Goal: Task Accomplishment & Management: Complete application form

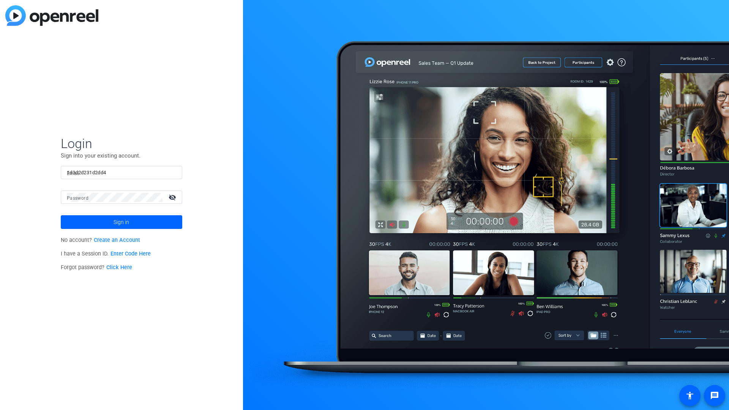
type input "1d3d2d231d2dd4"
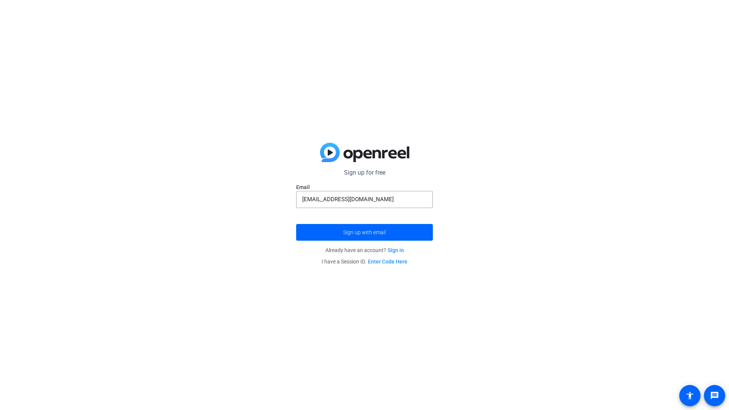
type input "[EMAIL_ADDRESS][DOMAIN_NAME]"
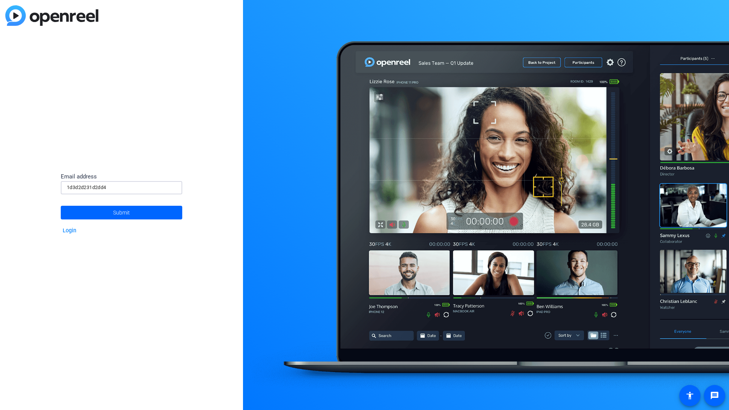
type input "1d3d2d231d2dd4"
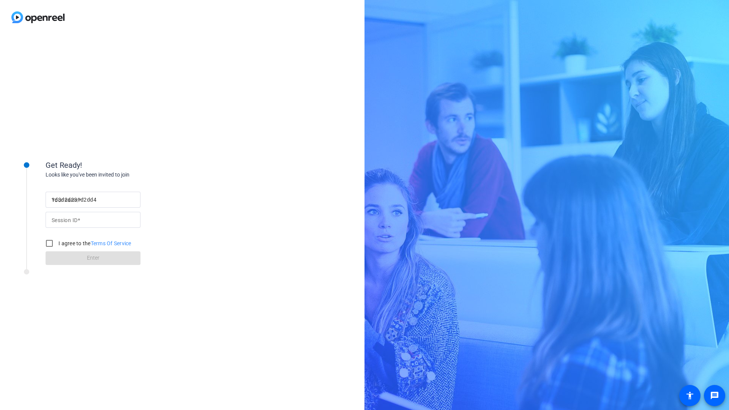
type input "1d3d2d231d2dd4"
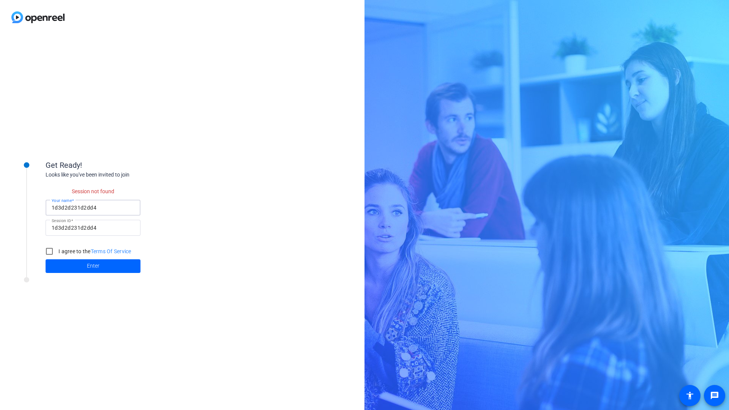
checkbox input "false"
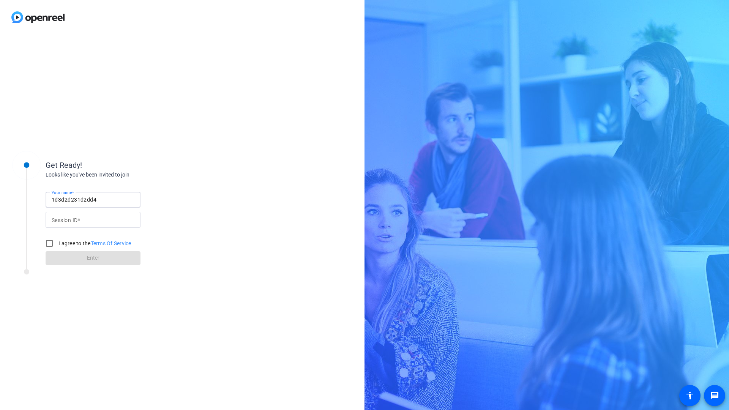
type input "1d3d2d231d2dd4"
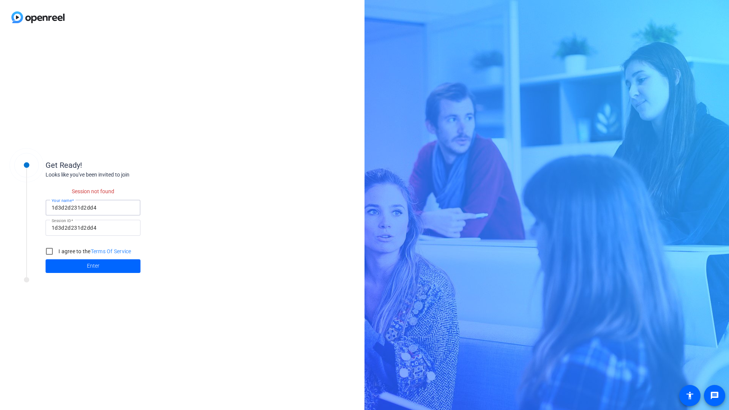
checkbox input "false"
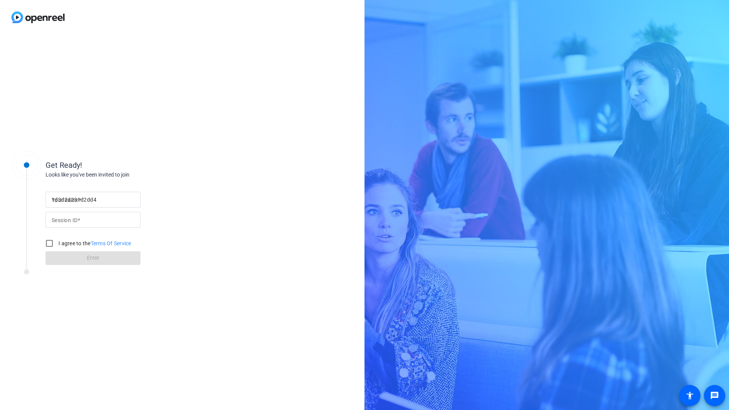
type input "1d3d2d231d2dd4"
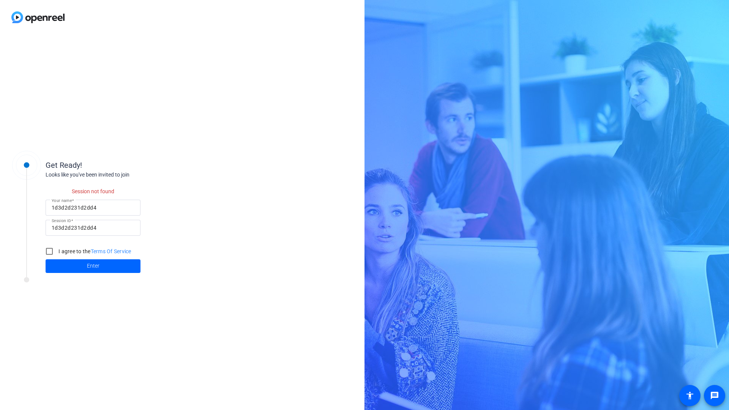
checkbox input "false"
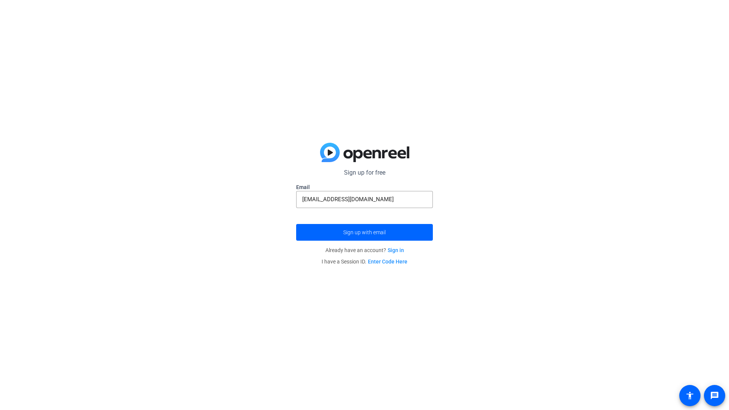
type input "[EMAIL_ADDRESS][DOMAIN_NAME]"
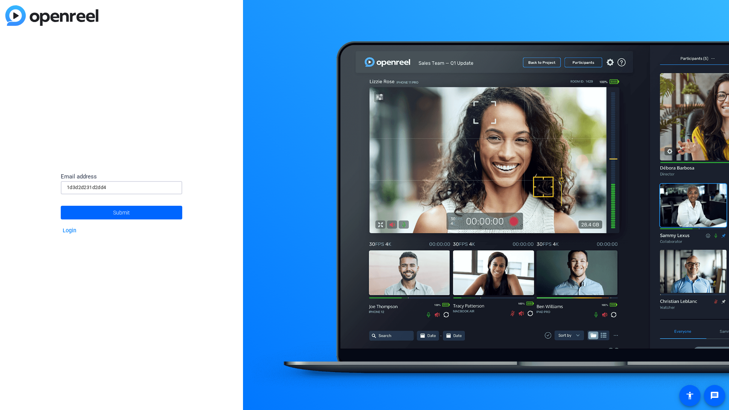
type input "1d3d2d231d2dd4"
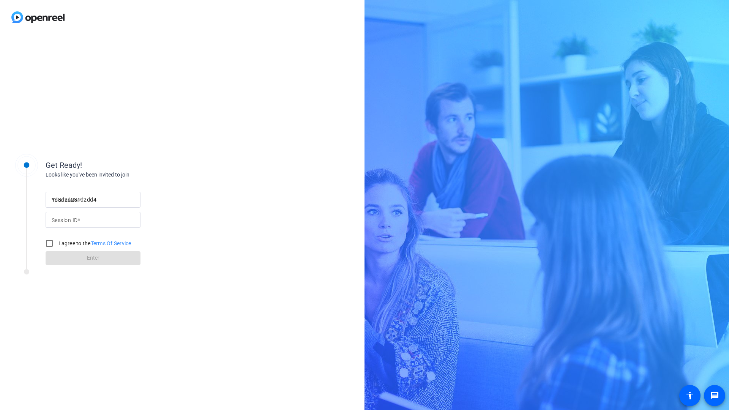
type input "1d3d2d231d2dd4"
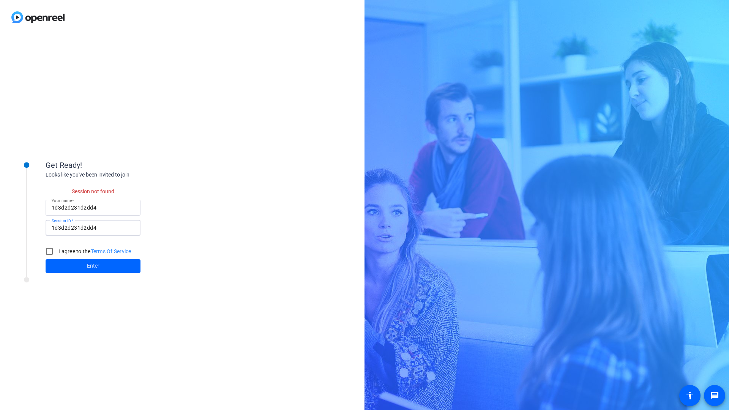
checkbox input "false"
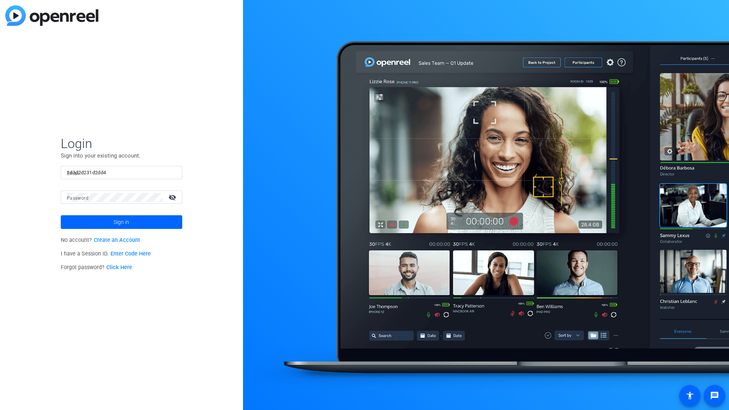
type input "1d3d2d231d2dd4"
